Goal: Find contact information: Find contact information

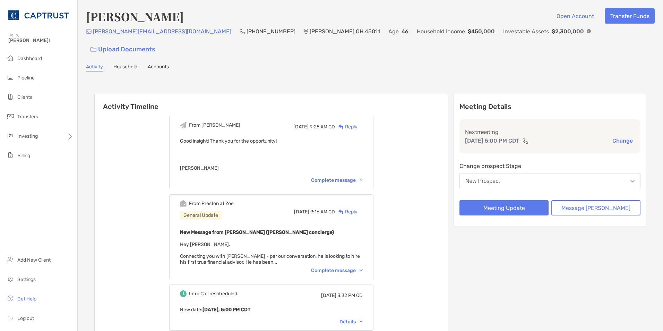
click at [587, 33] on img at bounding box center [589, 31] width 4 height 4
click at [587, 32] on figure at bounding box center [589, 31] width 4 height 7
click at [587, 33] on img at bounding box center [589, 31] width 4 height 4
click at [483, 20] on div "Jason Berger Open Account Transfer Funds" at bounding box center [370, 16] width 569 height 16
drag, startPoint x: 208, startPoint y: 35, endPoint x: 175, endPoint y: 36, distance: 33.3
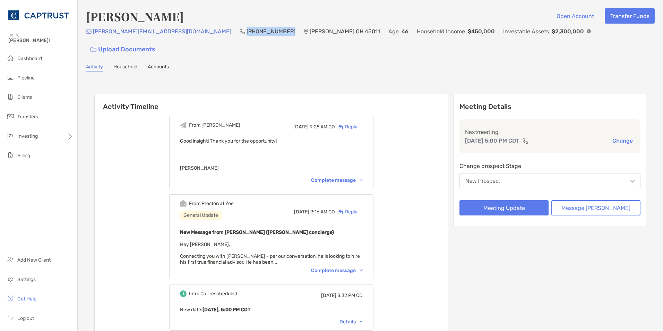
click at [175, 36] on div "jason.berger3@gmail.com (513) 262-6673 Hamilton , OH , 45011 Age 46 Household I…" at bounding box center [370, 42] width 569 height 30
copy p "[PHONE_NUMBER]"
click at [496, 200] on button "Meeting Update" at bounding box center [504, 207] width 89 height 15
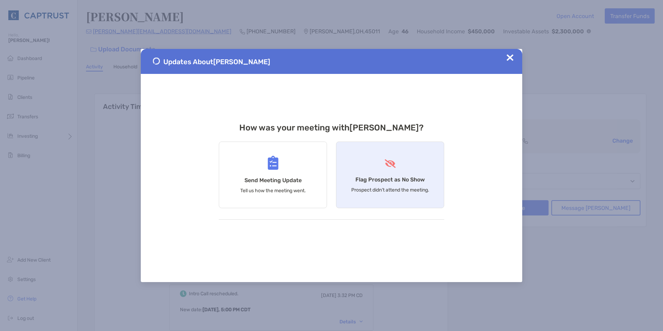
click at [401, 172] on div "Flag Prospect as No Show Prospect didn’t attend the meeting." at bounding box center [390, 174] width 108 height 67
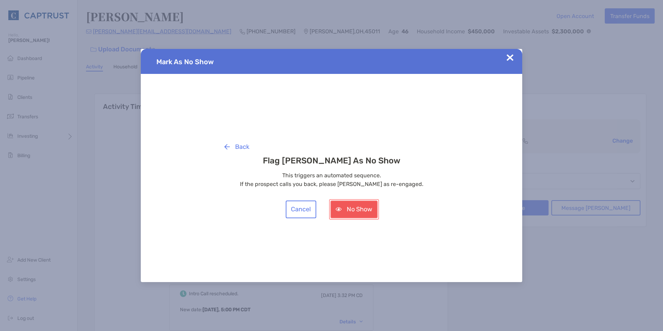
click at [366, 213] on button "No Show" at bounding box center [353, 209] width 47 height 18
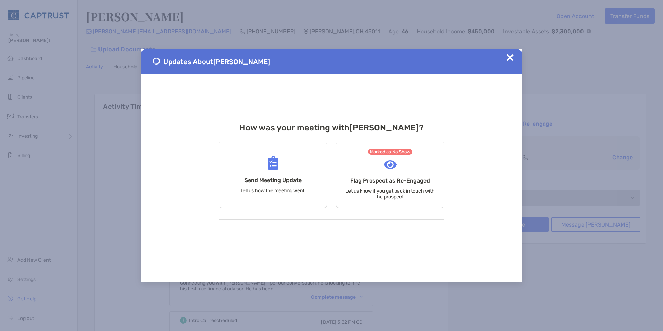
click at [511, 60] on img at bounding box center [510, 57] width 7 height 7
